Goal: Information Seeking & Learning: Find specific fact

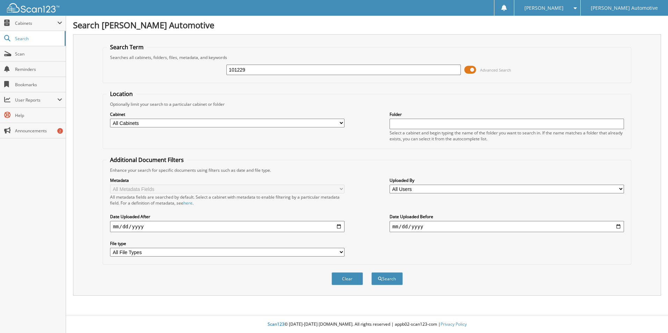
type input "101229"
click at [371, 273] on button "Search" at bounding box center [386, 279] width 31 height 13
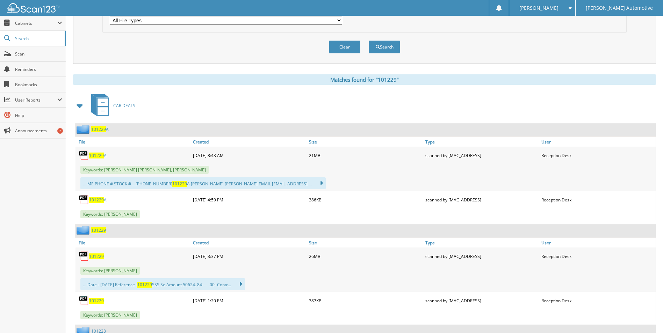
scroll to position [245, 0]
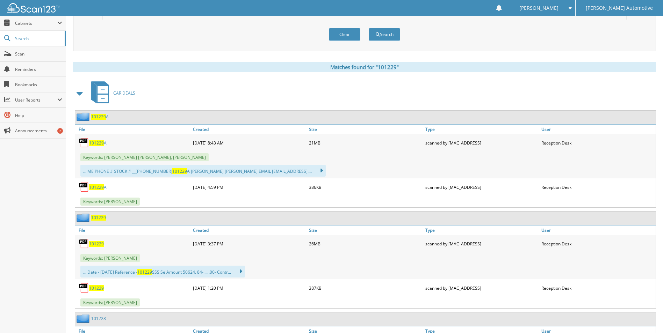
click at [101, 242] on span "101229" at bounding box center [96, 244] width 15 height 6
click at [99, 289] on span "101229" at bounding box center [96, 288] width 15 height 6
